Goal: Task Accomplishment & Management: Manage account settings

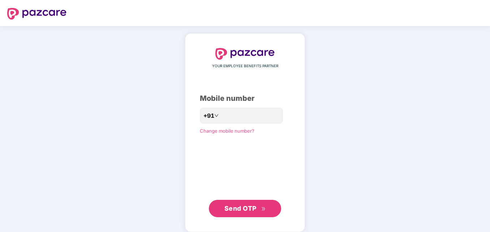
click at [243, 215] on button "Send OTP" at bounding box center [245, 208] width 72 height 17
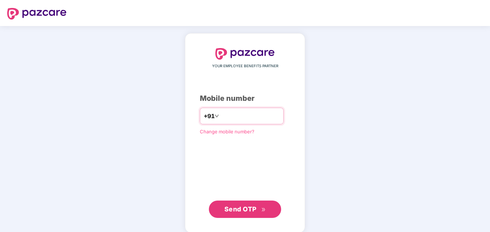
click at [220, 115] on input "**********" at bounding box center [249, 116] width 59 height 12
type input "**********"
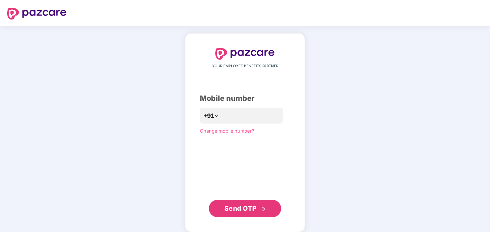
click at [247, 207] on span "Send OTP" at bounding box center [240, 208] width 32 height 8
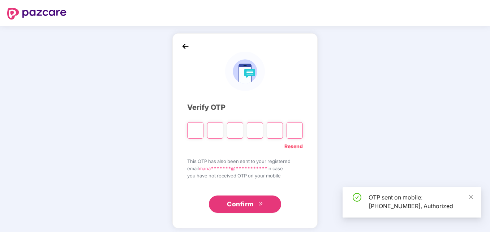
click at [193, 130] on input "Please enter verification code. Digit 1" at bounding box center [195, 130] width 16 height 17
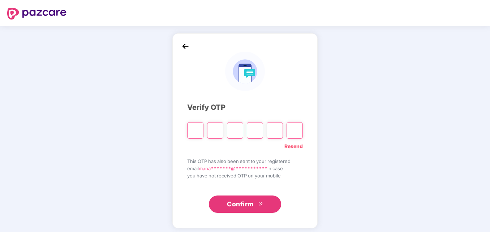
type input "*"
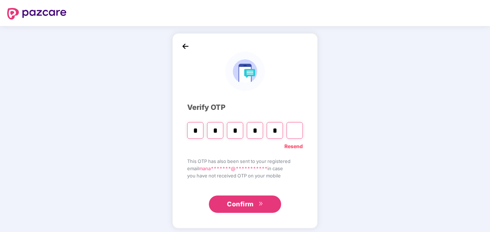
type input "*"
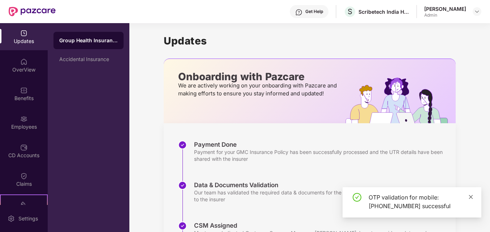
click at [472, 197] on icon "close" at bounding box center [470, 196] width 5 height 5
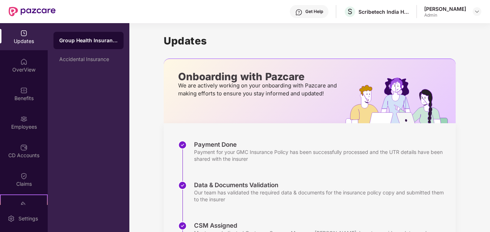
click at [83, 40] on div "Group Health Insurance" at bounding box center [88, 40] width 59 height 7
click at [99, 40] on div "Group Health Insurance" at bounding box center [88, 40] width 59 height 7
click at [23, 38] on div "Updates" at bounding box center [24, 41] width 48 height 7
click at [21, 64] on img at bounding box center [23, 61] width 7 height 7
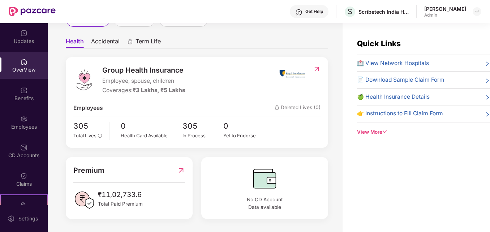
scroll to position [23, 0]
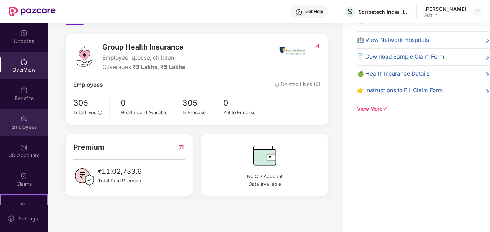
click at [20, 120] on img at bounding box center [23, 118] width 7 height 7
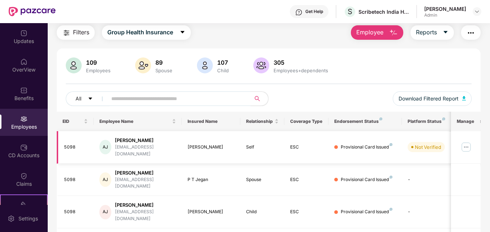
click at [467, 143] on img at bounding box center [466, 147] width 12 height 12
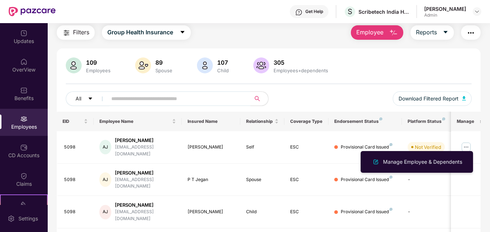
click at [323, 90] on div "109 Employees 89 Spouse 107 Child 305 Employees+dependents All Download Filtere…" at bounding box center [268, 84] width 423 height 54
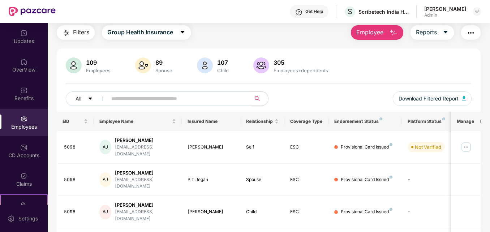
click at [392, 31] on img "button" at bounding box center [393, 33] width 9 height 9
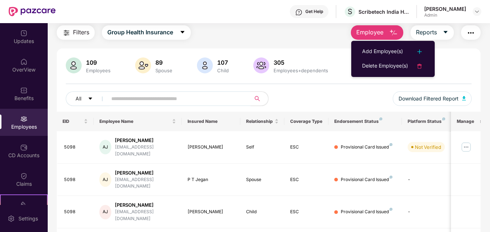
drag, startPoint x: 317, startPoint y: 53, endPoint x: 289, endPoint y: 70, distance: 33.0
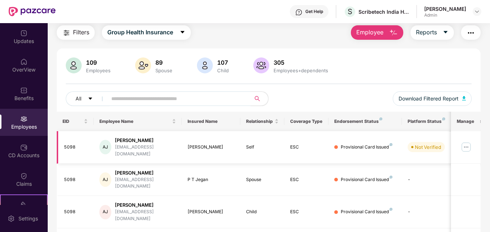
click at [67, 146] on div "5098" at bounding box center [76, 147] width 24 height 7
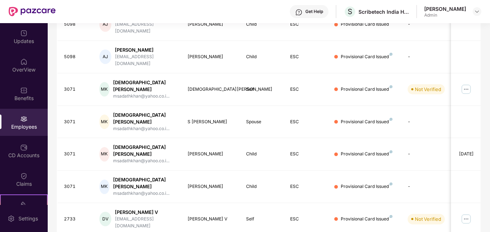
scroll to position [212, 0]
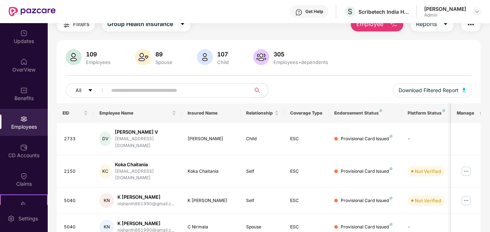
scroll to position [104, 0]
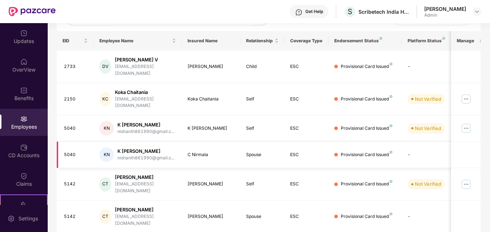
click at [410, 143] on td "-" at bounding box center [427, 155] width 51 height 26
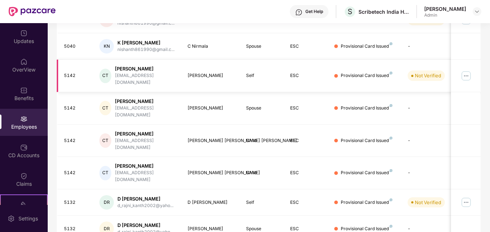
scroll to position [0, 0]
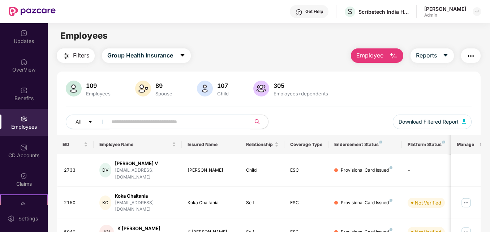
click at [134, 124] on input "text" at bounding box center [175, 121] width 129 height 11
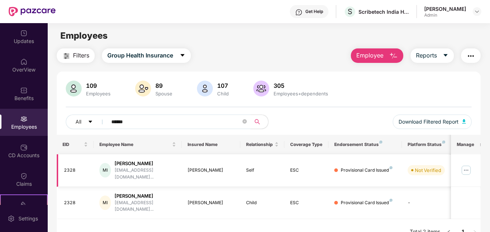
type input "******"
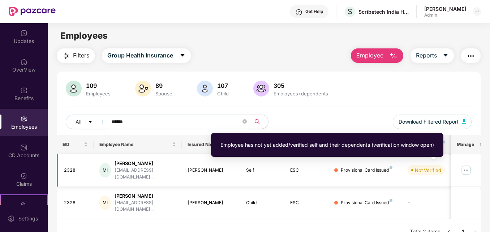
click at [417, 170] on div "Not Verified" at bounding box center [428, 170] width 26 height 7
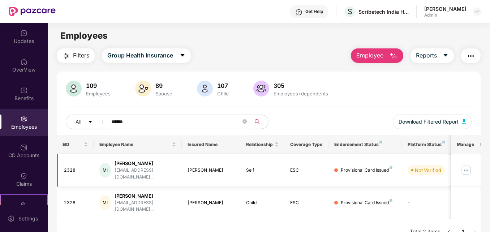
click at [467, 169] on img at bounding box center [466, 170] width 12 height 12
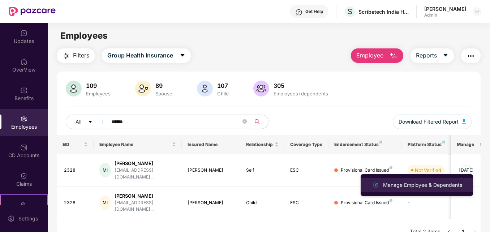
click at [413, 190] on li "Manage Employee & Dependents" at bounding box center [417, 185] width 112 height 14
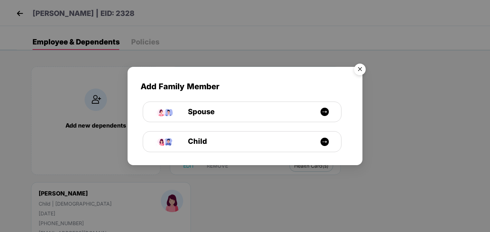
click at [363, 69] on img "Close" at bounding box center [360, 70] width 20 height 20
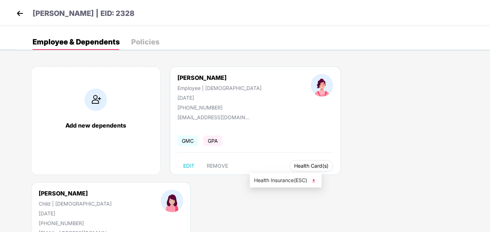
click at [289, 169] on button "Health Card(s)" at bounding box center [311, 166] width 44 height 12
click at [315, 180] on img at bounding box center [313, 180] width 7 height 7
click at [141, 42] on div "Policies" at bounding box center [145, 41] width 28 height 7
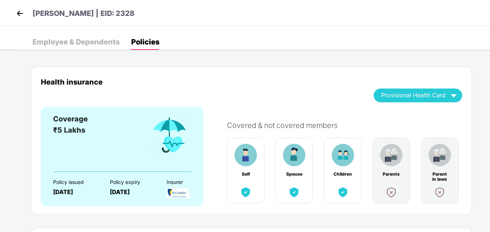
click at [456, 172] on div "Parent in laws" at bounding box center [440, 171] width 38 height 66
click at [22, 15] on img at bounding box center [19, 13] width 11 height 11
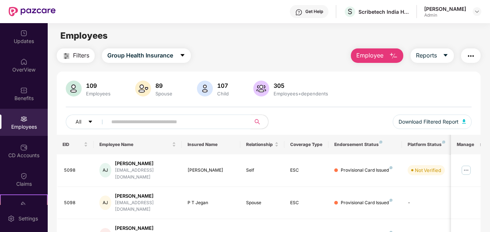
click at [163, 123] on input "text" at bounding box center [175, 121] width 129 height 11
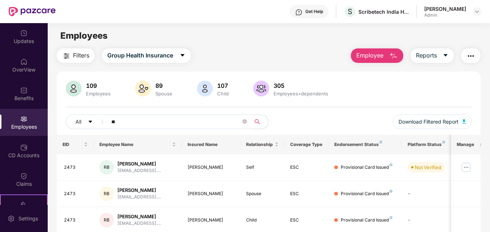
type input "*"
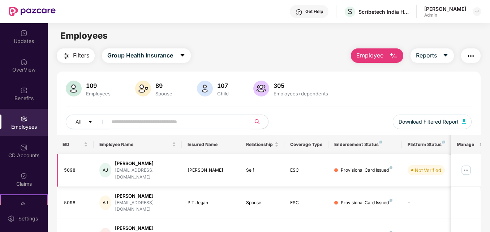
click at [467, 168] on img at bounding box center [466, 170] width 12 height 12
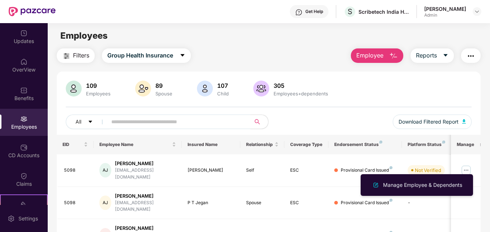
click at [355, 94] on div "109 Employees 89 Spouse 107 Child 305 Employees+dependents" at bounding box center [268, 89] width 405 height 17
